Goal: Task Accomplishment & Management: Use online tool/utility

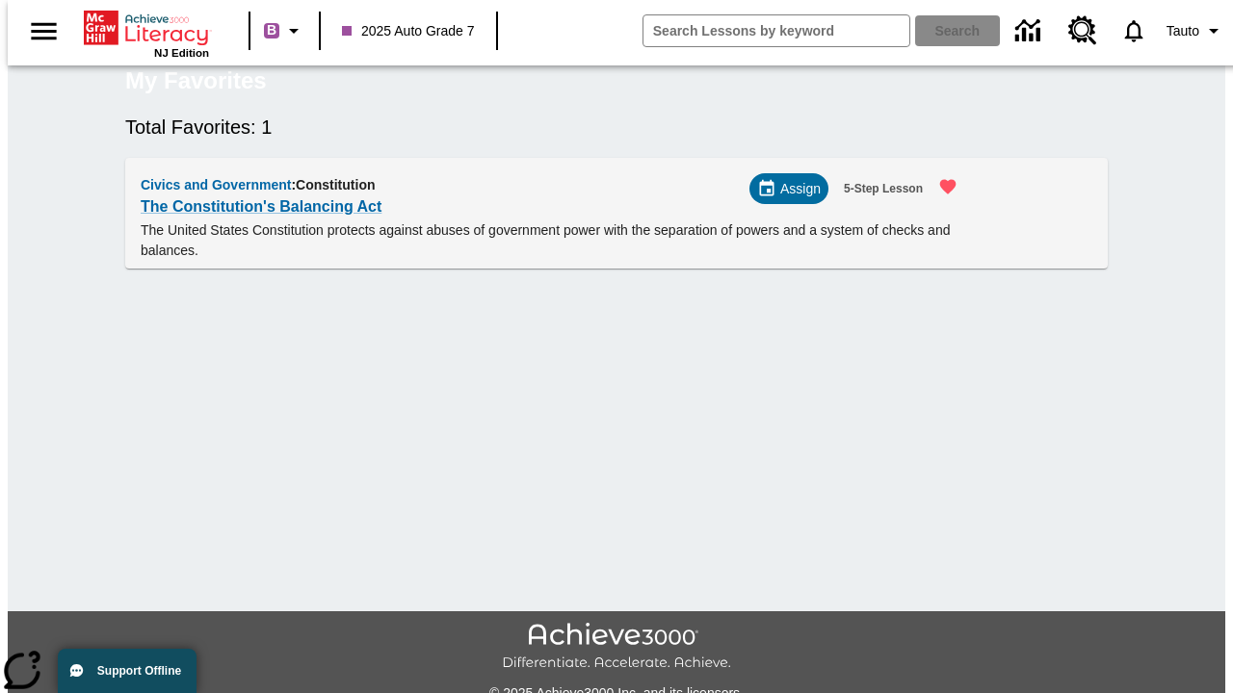
click at [796, 199] on span "Assign" at bounding box center [800, 189] width 40 height 20
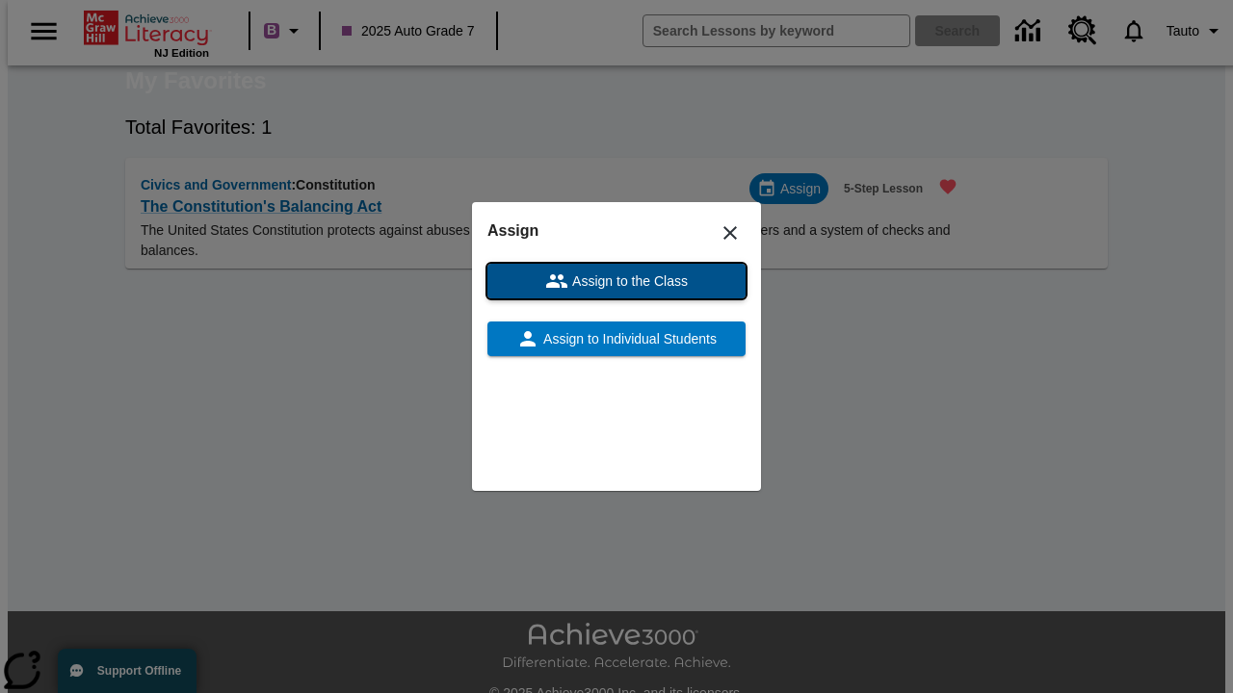
click at [616, 281] on span "Assign to the Class" at bounding box center [627, 282] width 119 height 20
